Goal: Check status: Check status

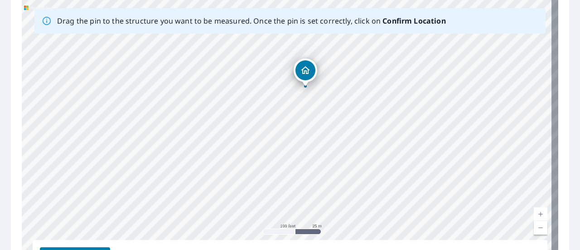
scroll to position [147, 0]
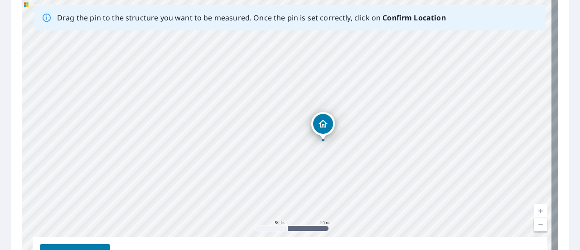
drag, startPoint x: 389, startPoint y: 67, endPoint x: 377, endPoint y: 136, distance: 70.0
click at [377, 136] on div "[STREET_ADDRESS]" at bounding box center [290, 138] width 537 height 284
drag, startPoint x: 398, startPoint y: 124, endPoint x: 461, endPoint y: 90, distance: 70.8
click at [461, 90] on div "[STREET_ADDRESS]" at bounding box center [290, 138] width 537 height 284
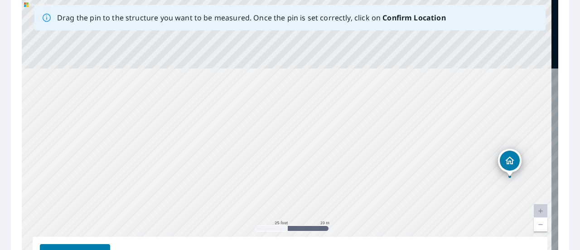
drag, startPoint x: 325, startPoint y: 59, endPoint x: 341, endPoint y: 148, distance: 90.3
click at [351, 173] on div "[STREET_ADDRESS]" at bounding box center [290, 138] width 537 height 284
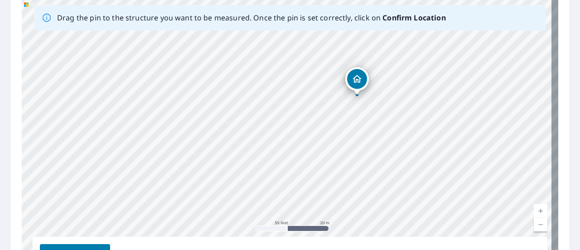
drag, startPoint x: 425, startPoint y: 136, endPoint x: 357, endPoint y: 80, distance: 87.6
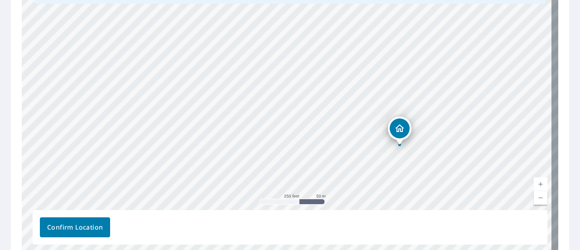
scroll to position [218, 0]
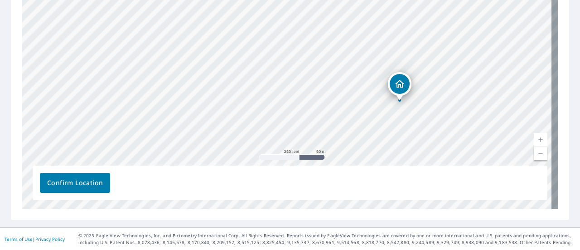
drag, startPoint x: 88, startPoint y: 184, endPoint x: 94, endPoint y: 180, distance: 7.3
click at [88, 184] on span "Confirm Location" at bounding box center [75, 182] width 56 height 11
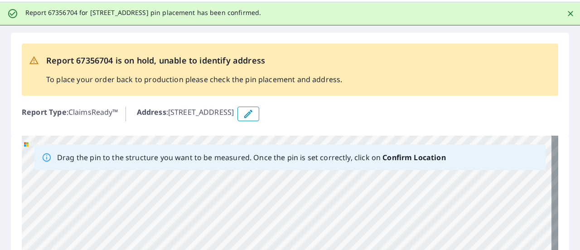
scroll to position [45, 0]
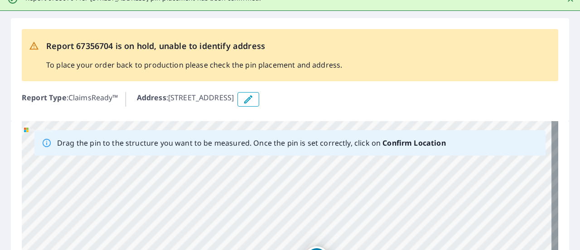
click at [254, 97] on icon "button" at bounding box center [248, 99] width 11 height 11
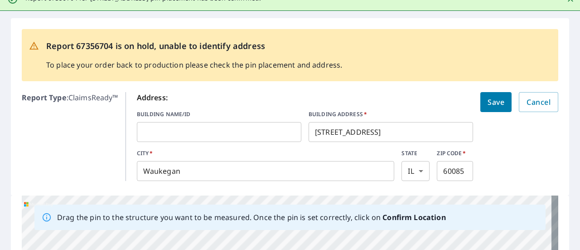
click at [325, 129] on input "2631 Clearview Ave" at bounding box center [391, 131] width 165 height 25
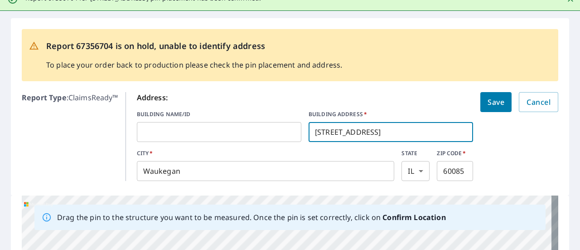
click at [327, 130] on input "2631 Clearview Ave" at bounding box center [391, 131] width 165 height 25
type input "2630 Clearview Ave"
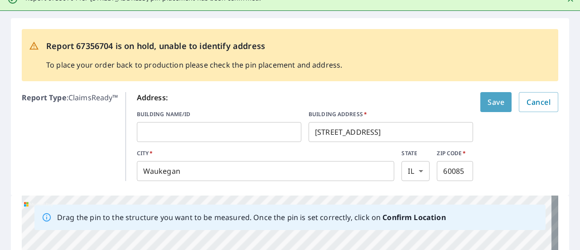
click at [488, 98] on span "Save" at bounding box center [496, 102] width 17 height 13
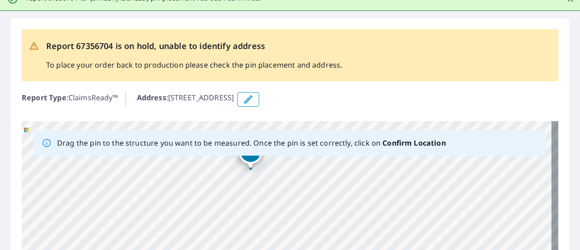
drag, startPoint x: 233, startPoint y: 194, endPoint x: 259, endPoint y: 180, distance: 29.2
drag, startPoint x: 248, startPoint y: 157, endPoint x: 254, endPoint y: 155, distance: 6.0
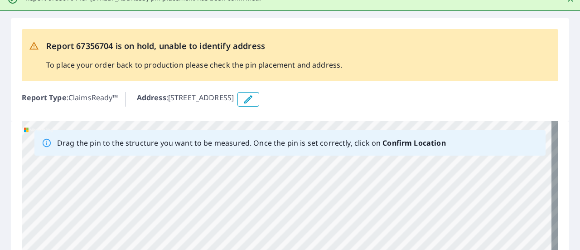
drag, startPoint x: 320, startPoint y: 228, endPoint x: 356, endPoint y: 88, distance: 143.7
click at [373, 59] on div "Report 67356704 is on hold, unable to identify address To place your order back…" at bounding box center [290, 217] width 580 height 412
drag, startPoint x: 345, startPoint y: 198, endPoint x: 360, endPoint y: 160, distance: 40.7
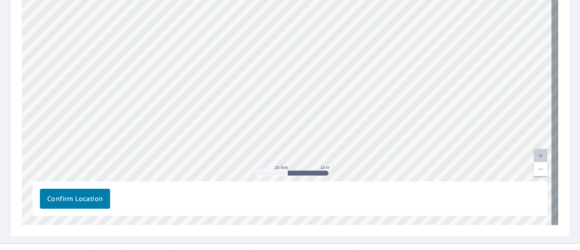
scroll to position [227, 0]
click at [355, 112] on div "2630 Clearview Ave Waukegan, IL 60085" at bounding box center [290, 82] width 537 height 284
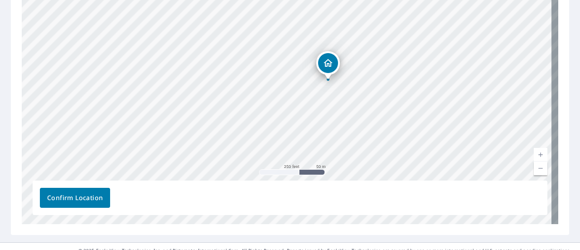
drag, startPoint x: 353, startPoint y: 92, endPoint x: 354, endPoint y: 80, distance: 11.8
click at [362, 80] on div "2630 Clearview Ave Waukegan, IL 60085" at bounding box center [290, 82] width 537 height 284
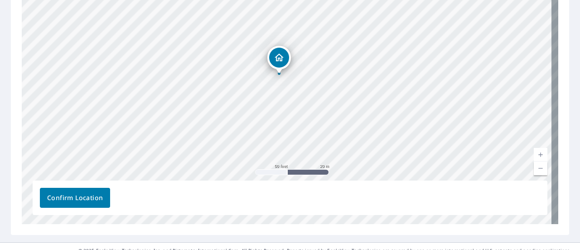
drag, startPoint x: 283, startPoint y: 67, endPoint x: 276, endPoint y: 59, distance: 10.9
click at [276, 59] on div "2630 Clearview Ave Waukegan, IL 60085" at bounding box center [290, 82] width 537 height 284
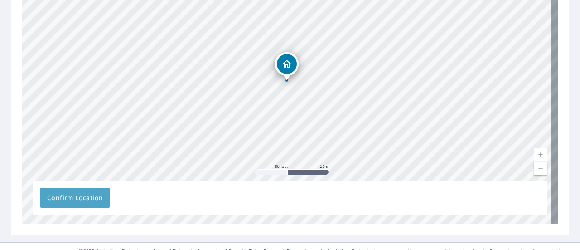
click at [93, 197] on span "Confirm Location" at bounding box center [75, 197] width 56 height 11
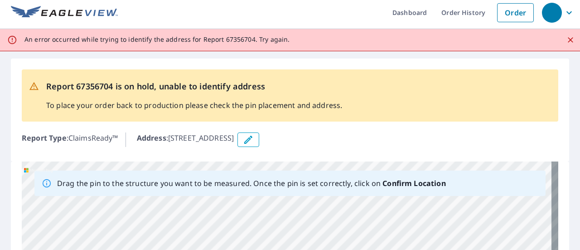
scroll to position [0, 0]
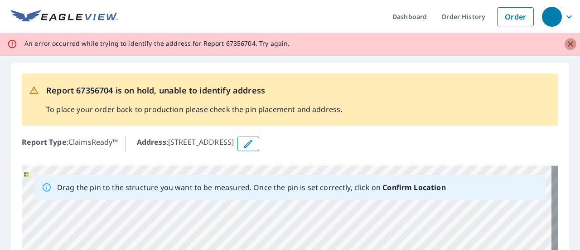
click at [566, 42] on icon "Close" at bounding box center [570, 43] width 9 height 9
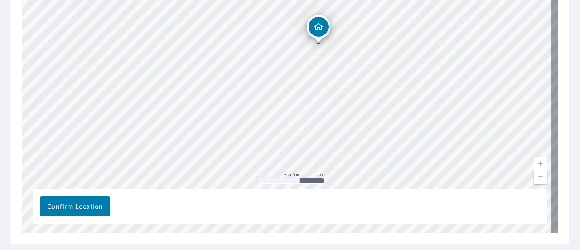
scroll to position [218, 0]
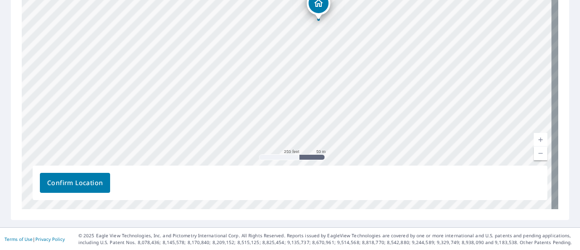
click at [64, 176] on button "Confirm Location" at bounding box center [75, 183] width 70 height 20
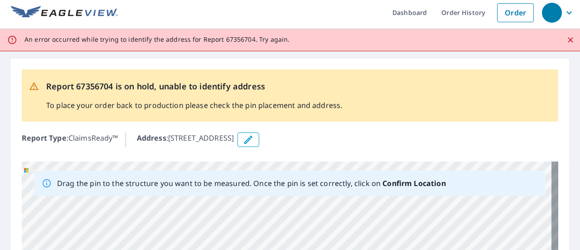
scroll to position [0, 0]
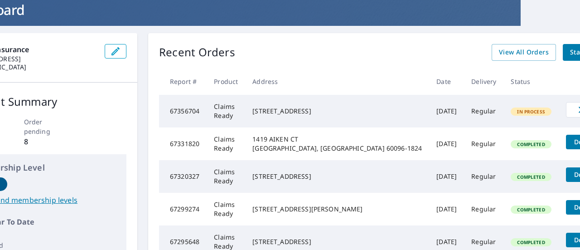
scroll to position [91, 59]
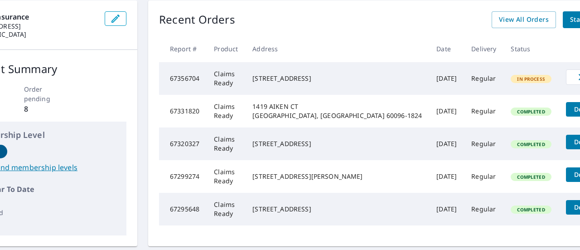
click at [512, 82] on span "In Process" at bounding box center [531, 79] width 39 height 6
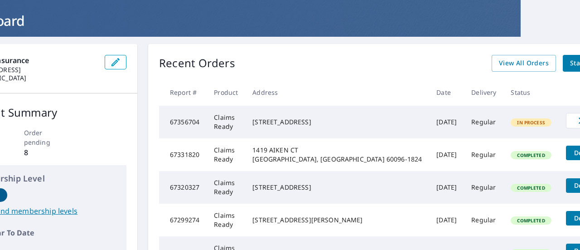
scroll to position [27, 59]
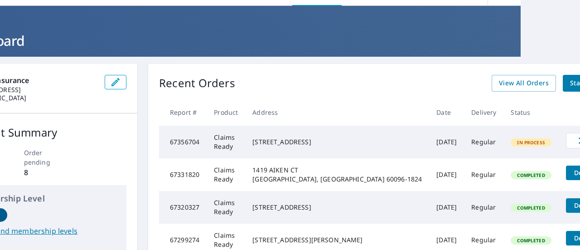
click at [239, 139] on td "Claims Ready" at bounding box center [226, 142] width 39 height 33
click at [512, 145] on span "In Process" at bounding box center [531, 142] width 39 height 6
click at [499, 84] on span "View All Orders" at bounding box center [524, 83] width 50 height 11
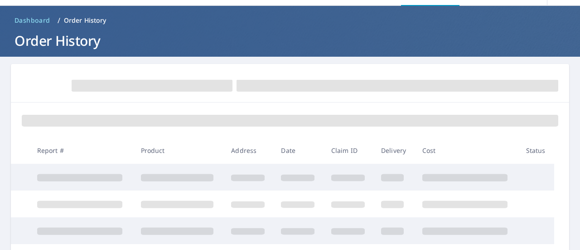
scroll to position [27, 0]
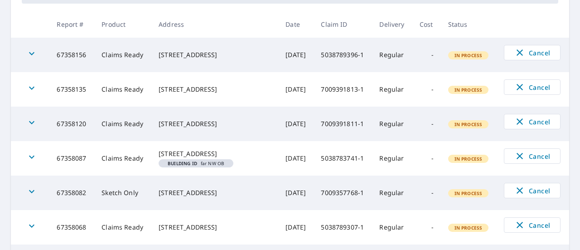
scroll to position [27, 0]
